Goal: Communication & Community: Answer question/provide support

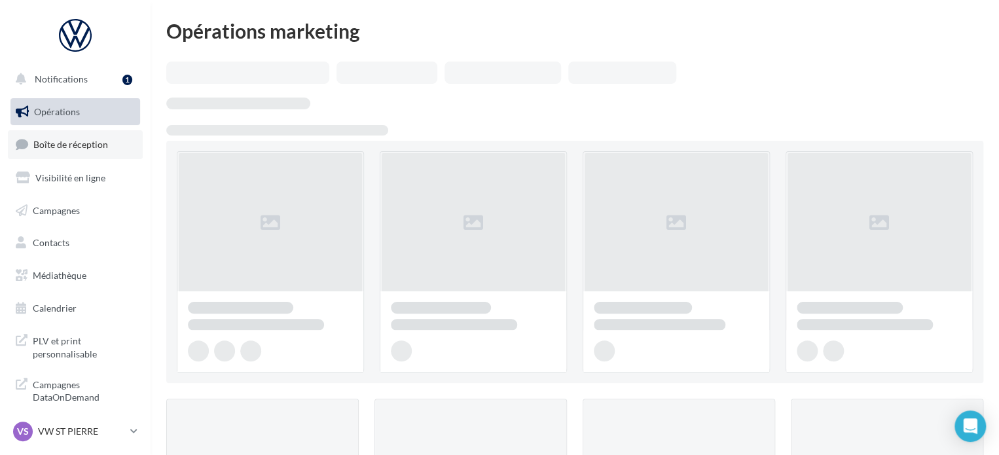
click at [52, 153] on link "Boîte de réception" at bounding box center [75, 144] width 135 height 28
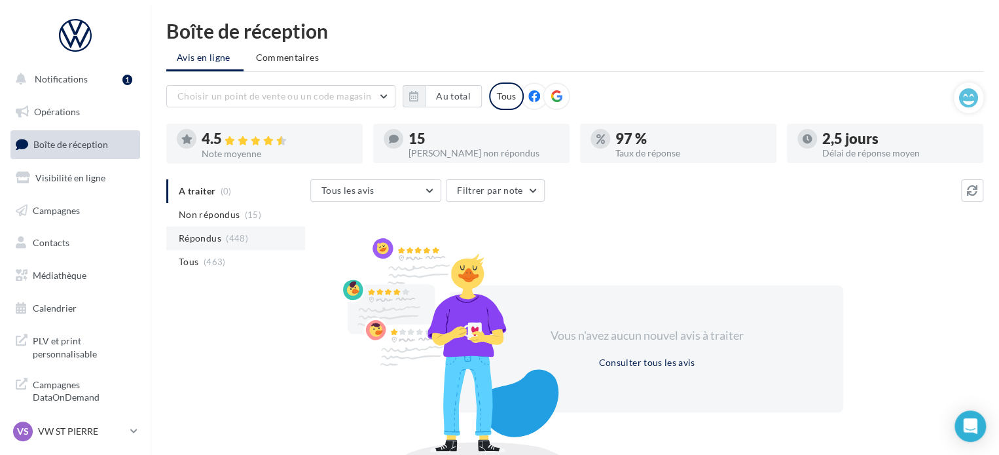
click at [207, 233] on span "Répondus" at bounding box center [200, 238] width 43 height 13
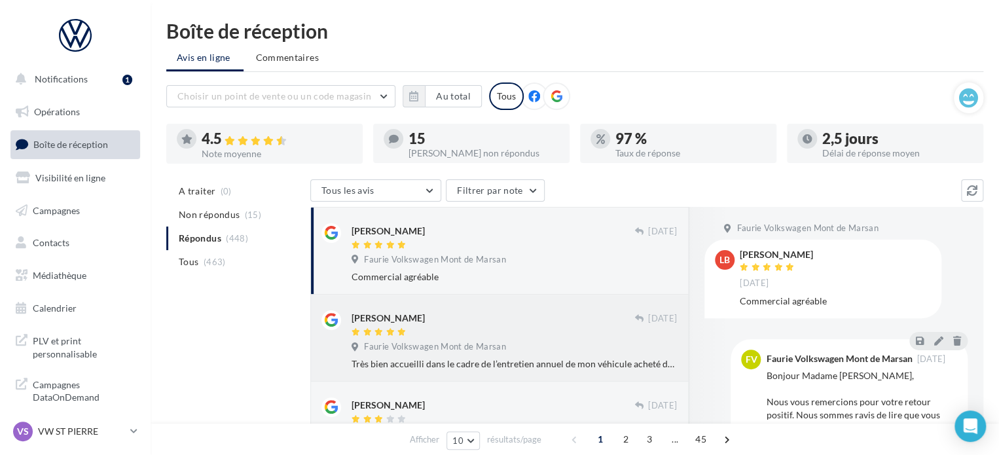
click at [524, 340] on div "[PERSON_NAME] [DATE] Faurie Volkswagen Mont de Marsan Très bien accueilli dans …" at bounding box center [514, 340] width 325 height 60
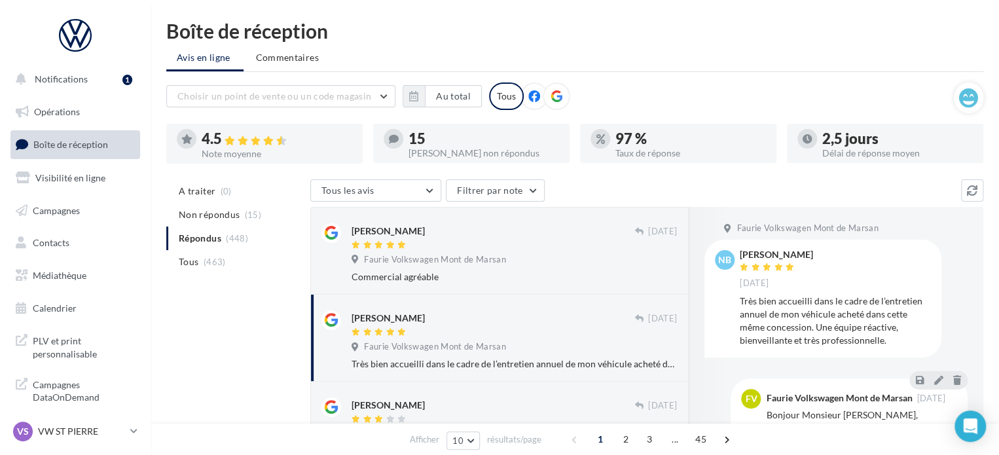
scroll to position [65, 0]
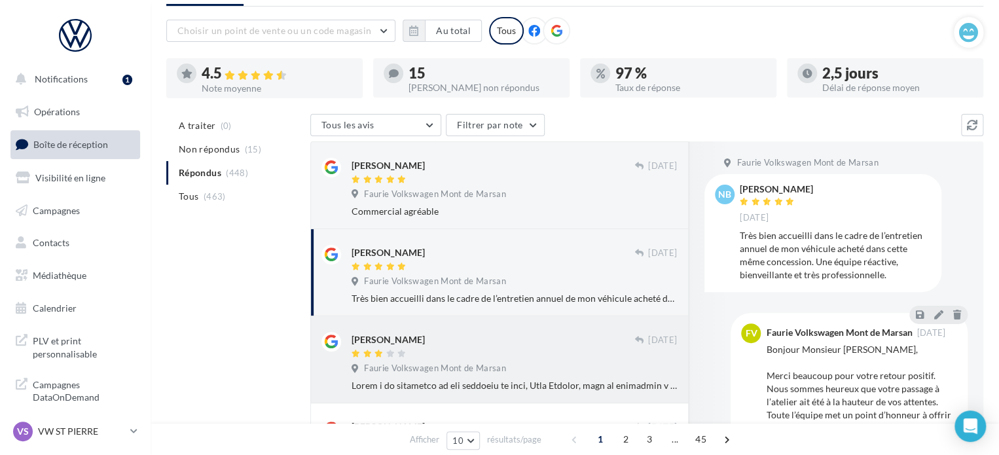
click at [541, 354] on div at bounding box center [493, 354] width 283 height 11
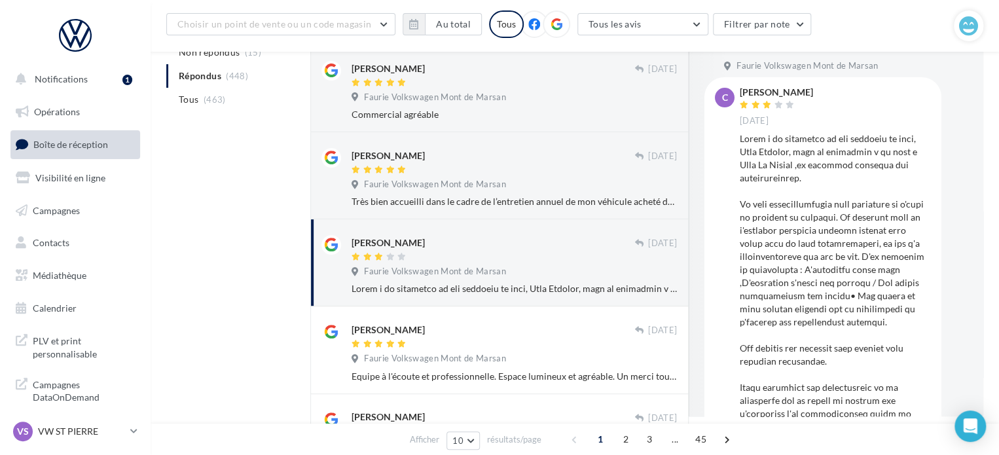
scroll to position [196, 0]
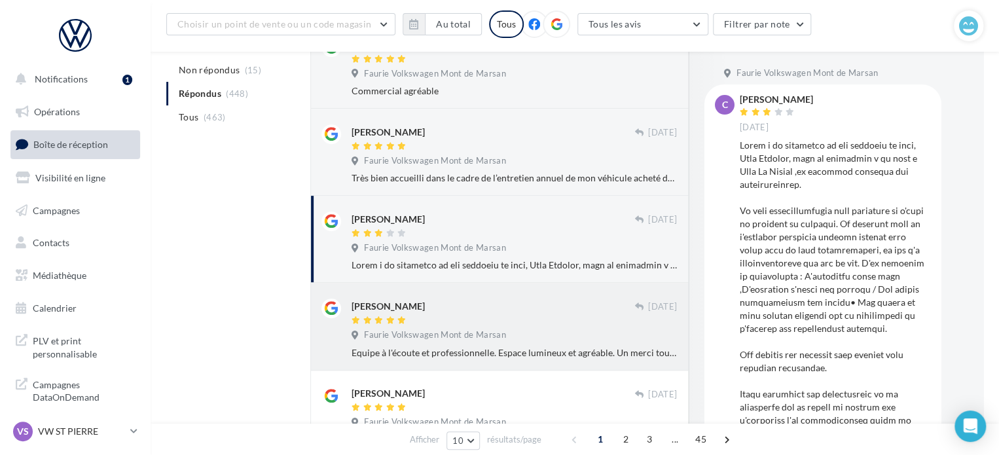
click at [540, 338] on div "Faurie Volkswagen Mont de Marsan" at bounding box center [514, 336] width 325 height 14
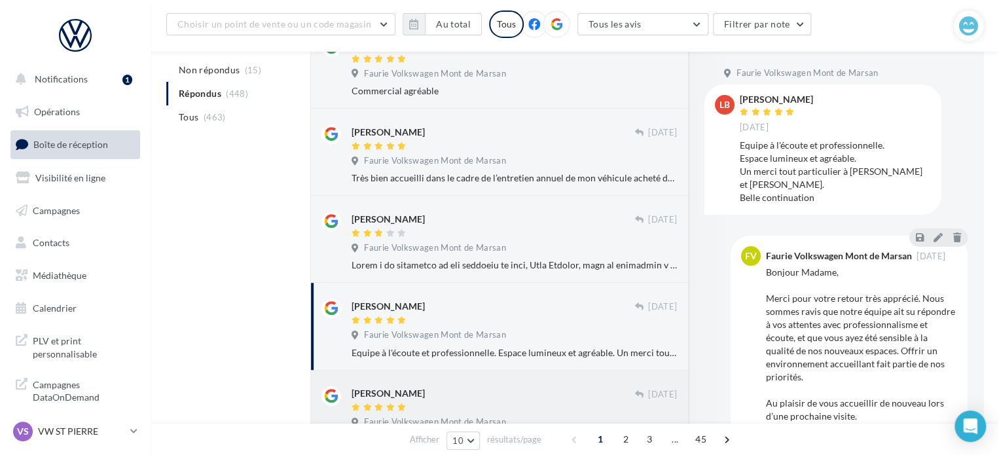
click at [544, 392] on div "[PERSON_NAME]" at bounding box center [493, 393] width 283 height 14
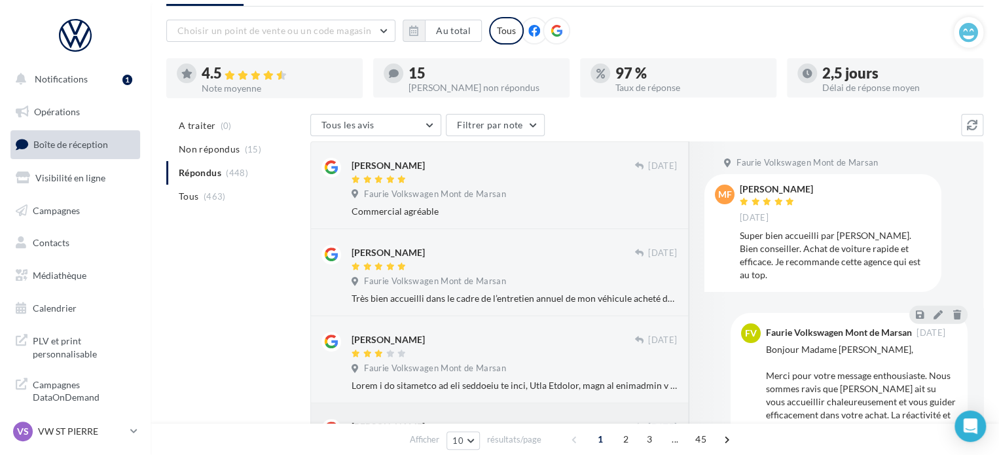
scroll to position [0, 0]
